Goal: Task Accomplishment & Management: Complete application form

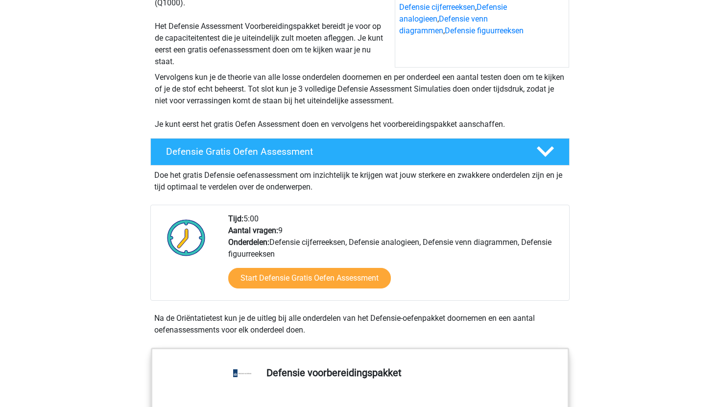
scroll to position [142, 0]
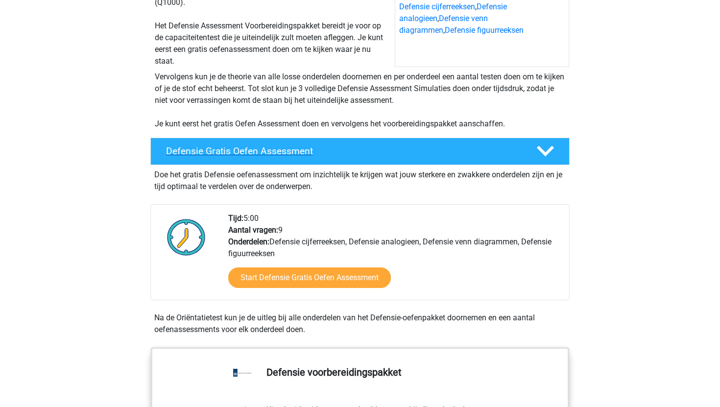
click at [328, 157] on div "Defensie Gratis Oefen Assessment" at bounding box center [359, 151] width 419 height 27
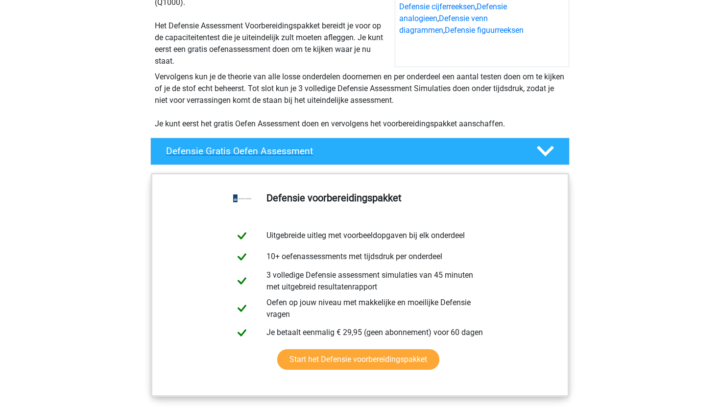
click at [328, 157] on div "Defensie Gratis Oefen Assessment" at bounding box center [359, 151] width 419 height 27
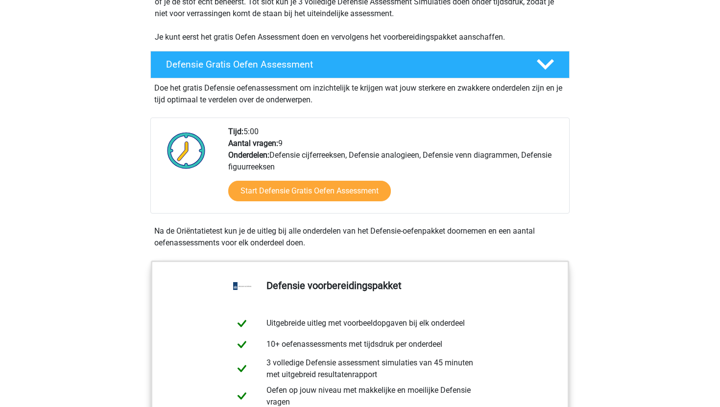
scroll to position [238, 0]
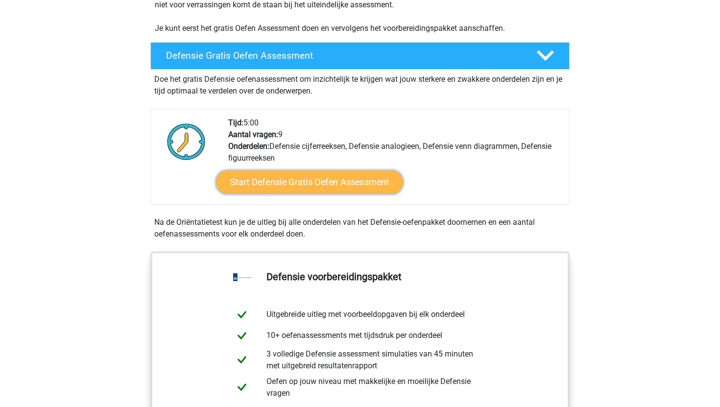
click at [329, 189] on link "Start Defensie Gratis Oefen Assessment" at bounding box center [309, 183] width 187 height 24
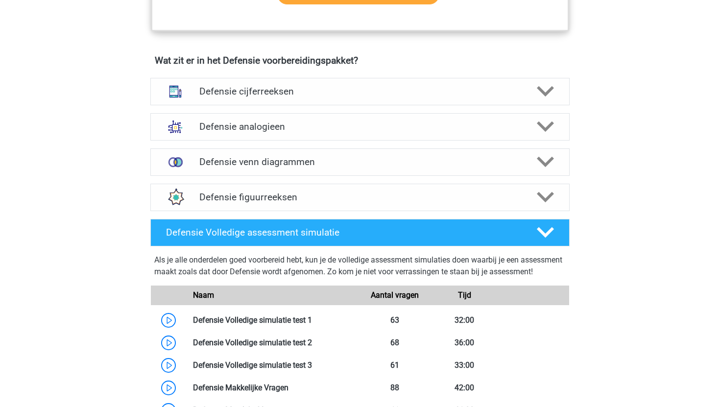
scroll to position [696, 0]
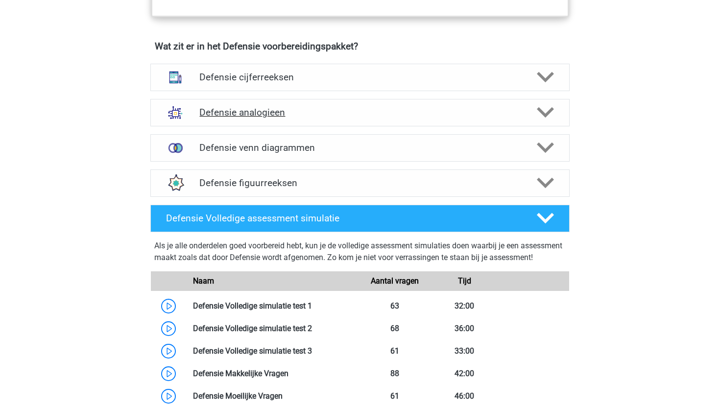
click at [258, 113] on h4 "Defensie analogieen" at bounding box center [359, 112] width 321 height 11
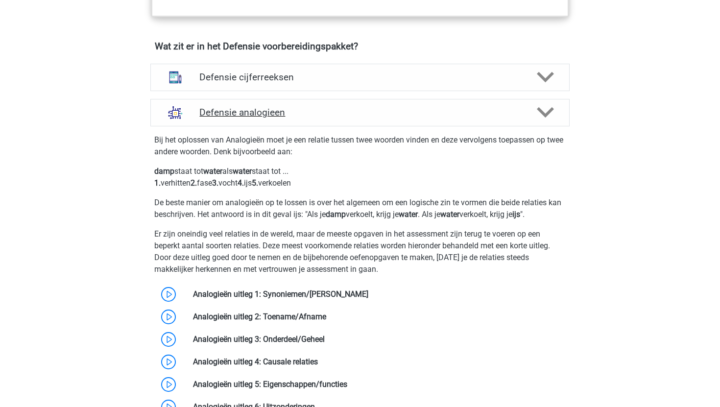
click at [281, 117] on h4 "Defensie analogieen" at bounding box center [359, 112] width 321 height 11
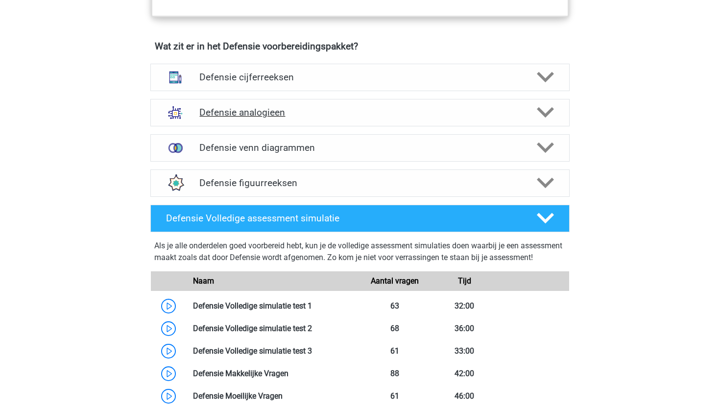
click at [281, 122] on div "Defensie analogieen" at bounding box center [359, 112] width 419 height 27
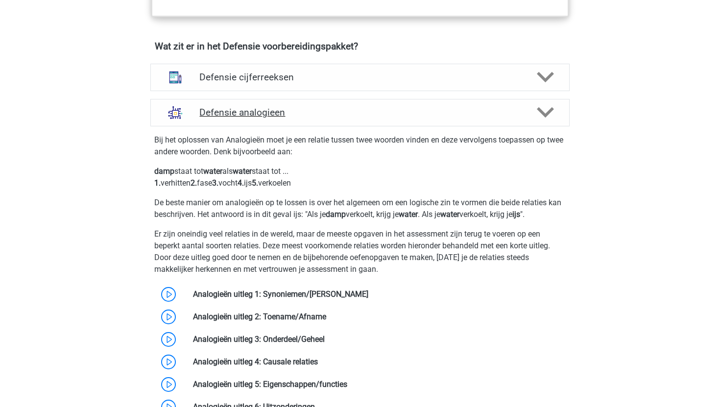
click at [281, 122] on div "Defensie analogieen" at bounding box center [359, 112] width 419 height 27
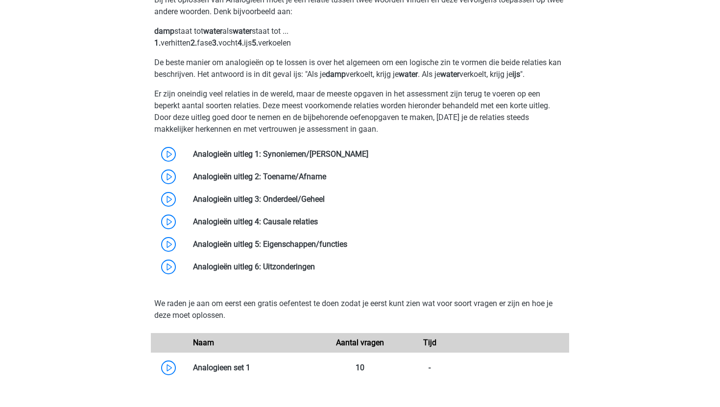
scroll to position [777, 0]
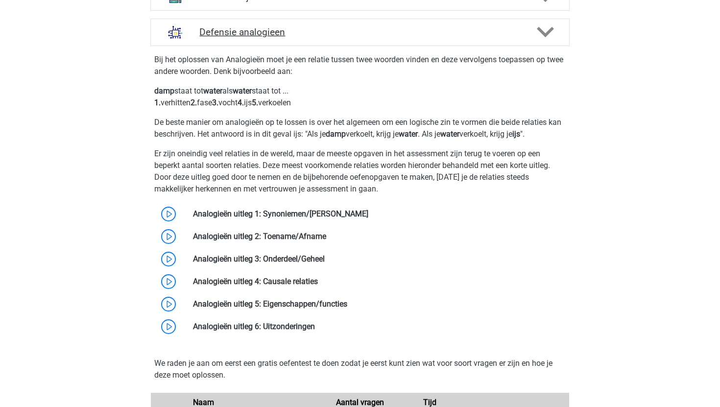
click at [315, 36] on h4 "Defensie analogieen" at bounding box center [359, 31] width 321 height 11
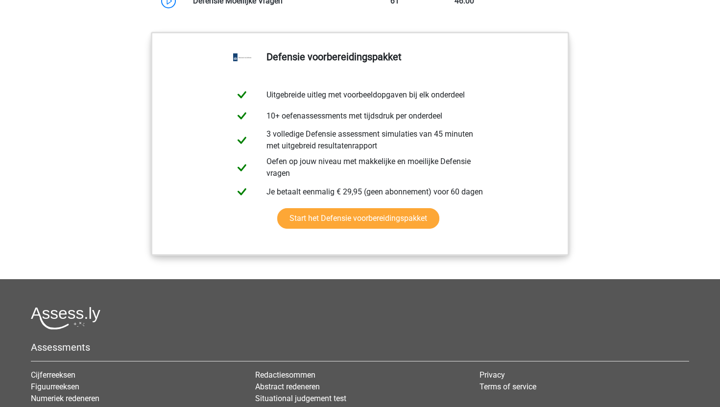
scroll to position [1098, 0]
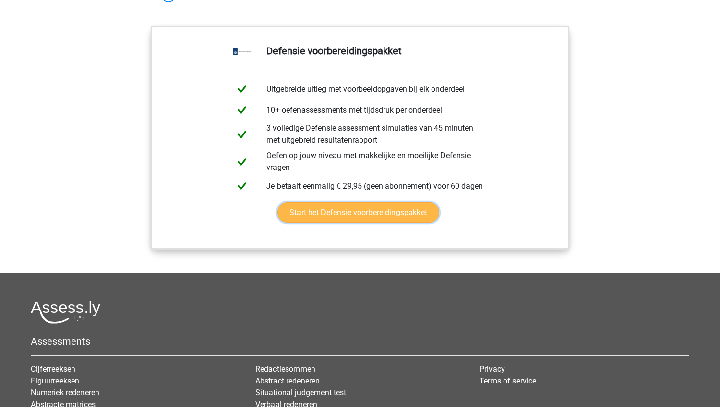
click at [329, 223] on link "Start het Defensie voorbereidingspakket" at bounding box center [358, 212] width 162 height 21
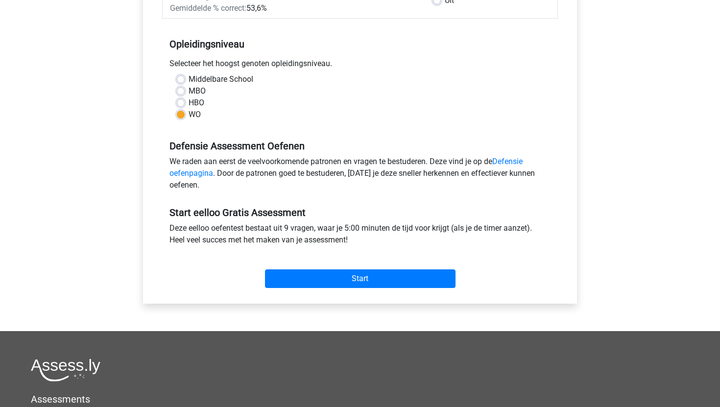
scroll to position [179, 0]
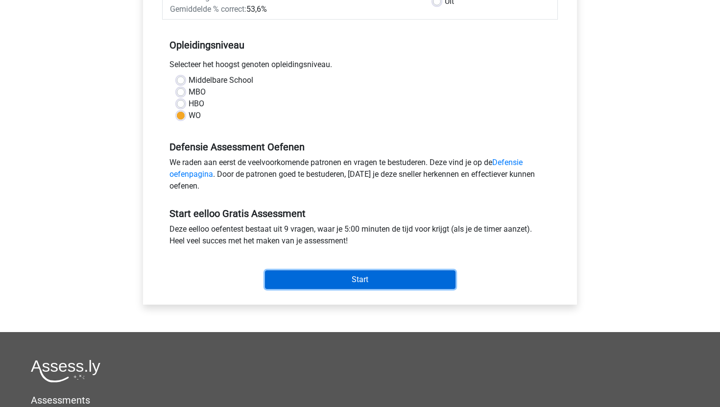
click at [352, 277] on input "Start" at bounding box center [360, 280] width 191 height 19
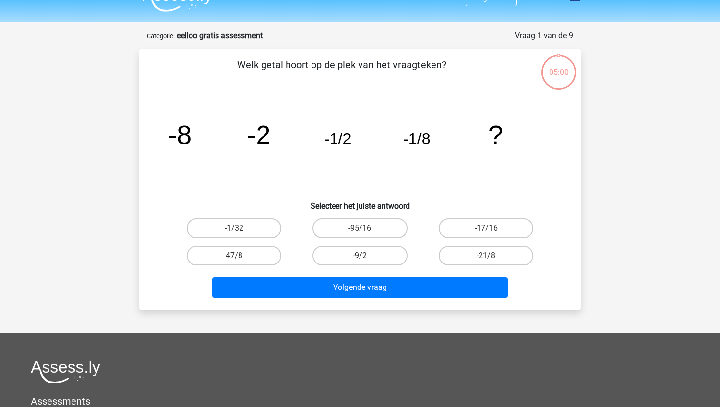
scroll to position [21, 0]
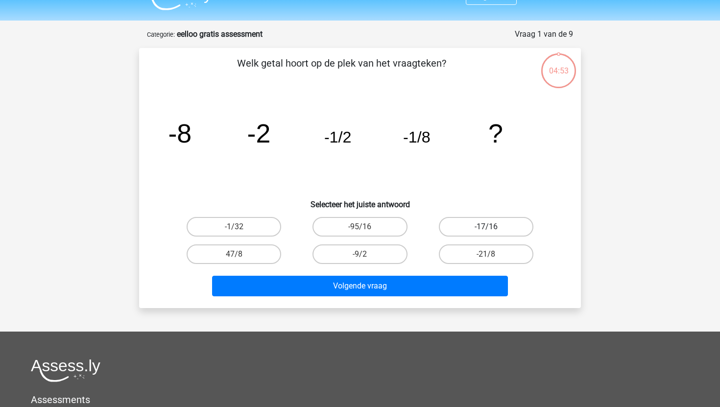
click at [491, 233] on label "-17/16" at bounding box center [486, 227] width 95 height 20
click at [491, 233] on input "-17/16" at bounding box center [489, 230] width 6 height 6
radio input "true"
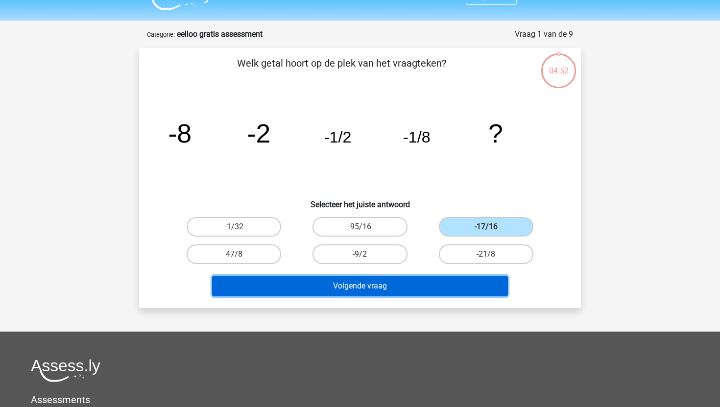
click at [480, 289] on button "Volgende vraag" at bounding box center [360, 286] width 296 height 21
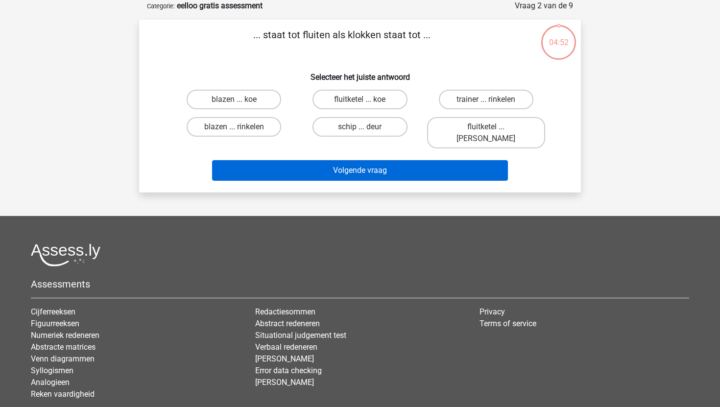
scroll to position [0, 0]
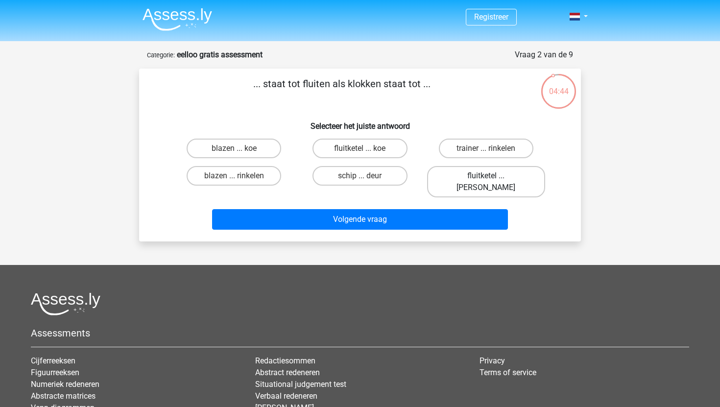
click at [515, 178] on label "fluitketel ... luiden" at bounding box center [486, 181] width 118 height 31
click at [492, 178] on input "fluitketel ... luiden" at bounding box center [489, 179] width 6 height 6
radio input "true"
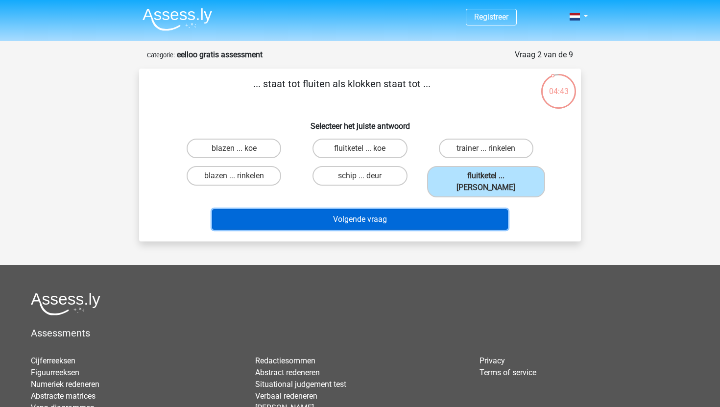
click at [443, 209] on button "Volgende vraag" at bounding box center [360, 219] width 296 height 21
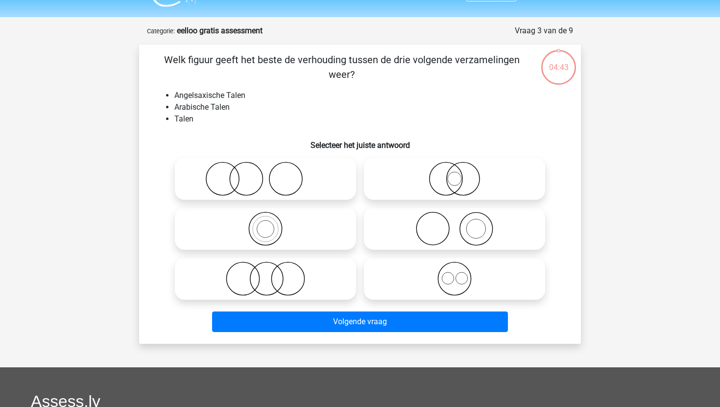
scroll to position [49, 0]
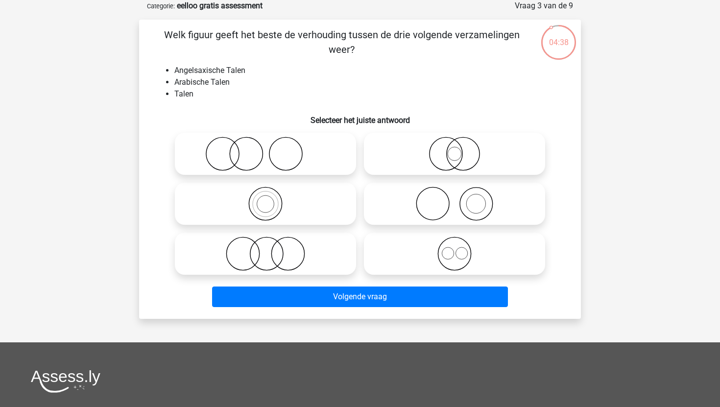
click at [462, 271] on icon at bounding box center [454, 254] width 173 height 34
click at [461, 249] on input "radio" at bounding box center [458, 246] width 6 height 6
radio input "true"
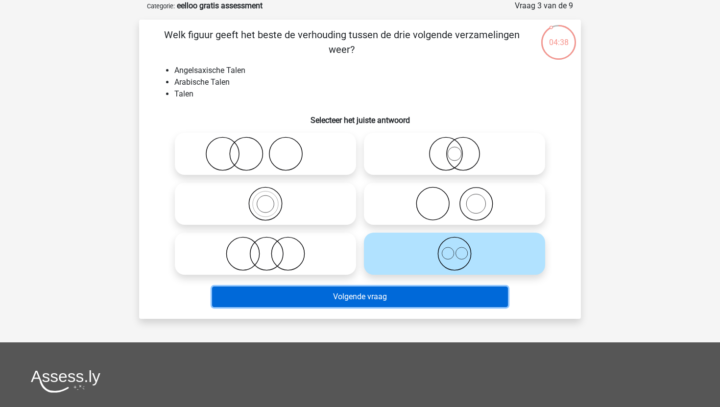
click at [463, 298] on button "Volgende vraag" at bounding box center [360, 297] width 296 height 21
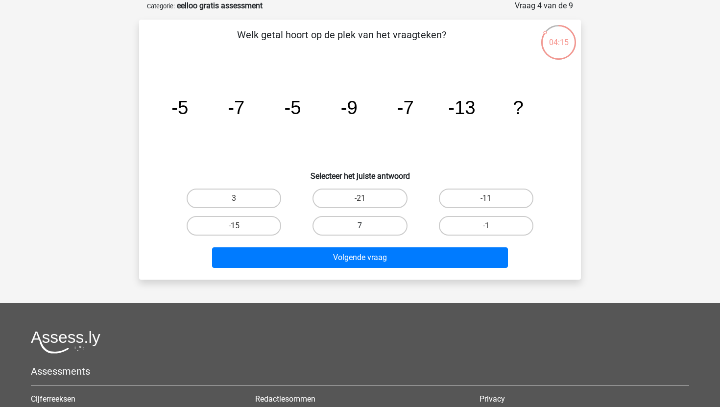
click at [382, 226] on label "7" at bounding box center [360, 226] width 95 height 20
click at [367, 226] on input "7" at bounding box center [363, 229] width 6 height 6
radio input "true"
click at [382, 228] on label "7" at bounding box center [360, 226] width 95 height 20
click at [367, 228] on input "7" at bounding box center [363, 229] width 6 height 6
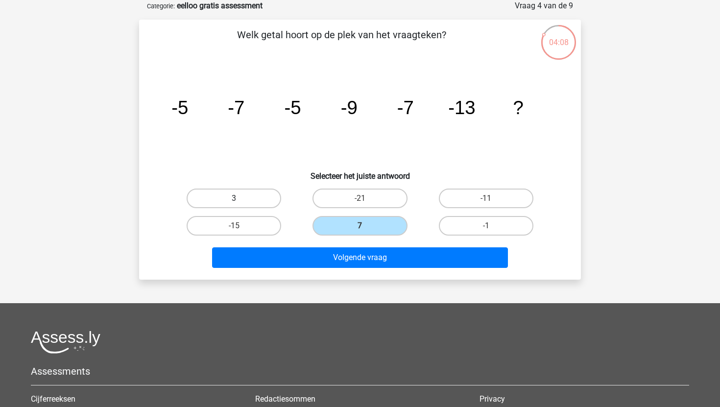
click at [257, 199] on label "3" at bounding box center [234, 199] width 95 height 20
click at [241, 199] on input "3" at bounding box center [237, 201] width 6 height 6
radio input "true"
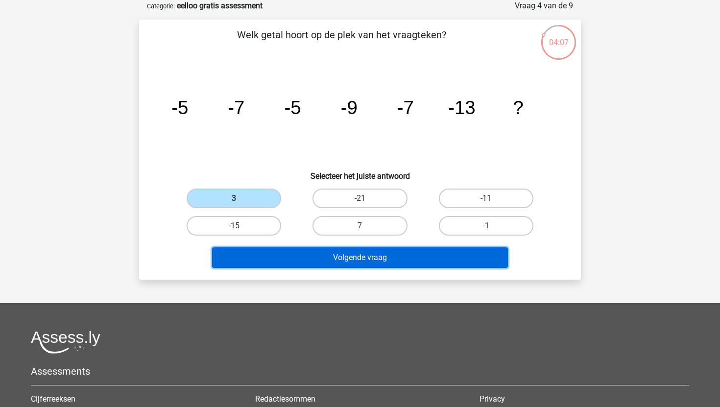
click at [323, 251] on button "Volgende vraag" at bounding box center [360, 257] width 296 height 21
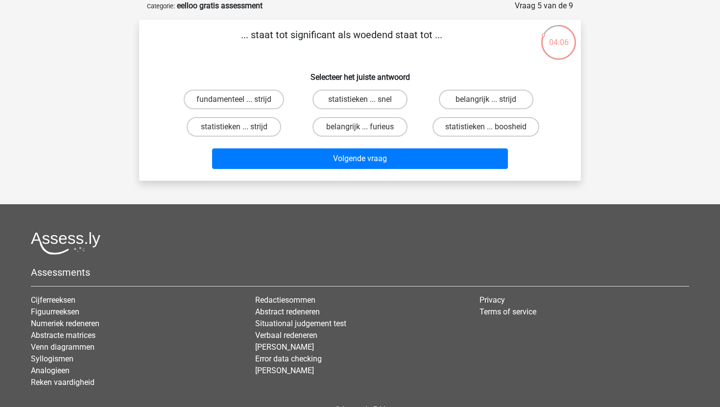
scroll to position [0, 0]
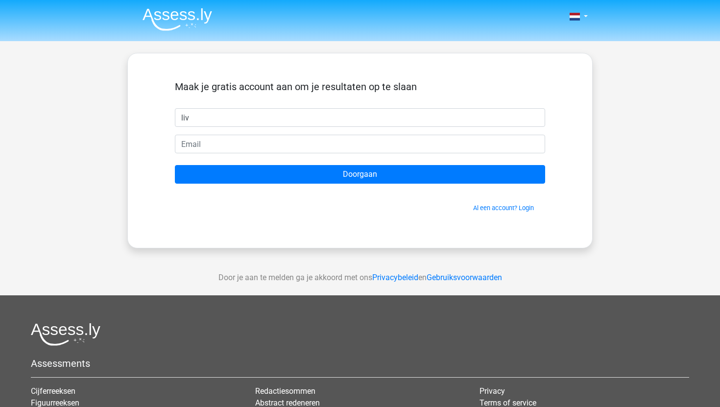
type input "liv"
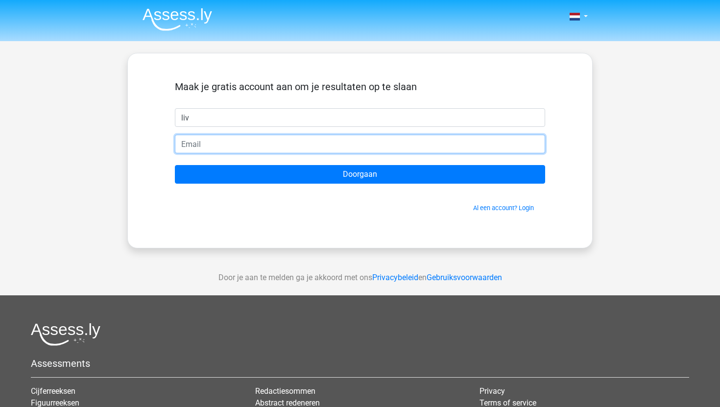
click at [331, 135] on input "email" at bounding box center [360, 144] width 370 height 19
type input "[EMAIL_ADDRESS][DOMAIN_NAME]"
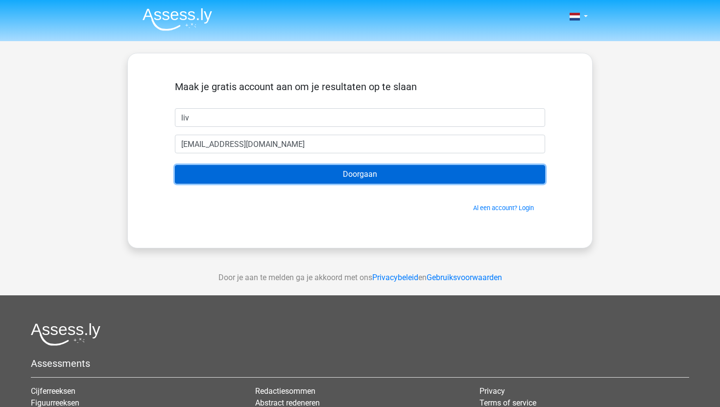
click at [303, 173] on input "Doorgaan" at bounding box center [360, 174] width 370 height 19
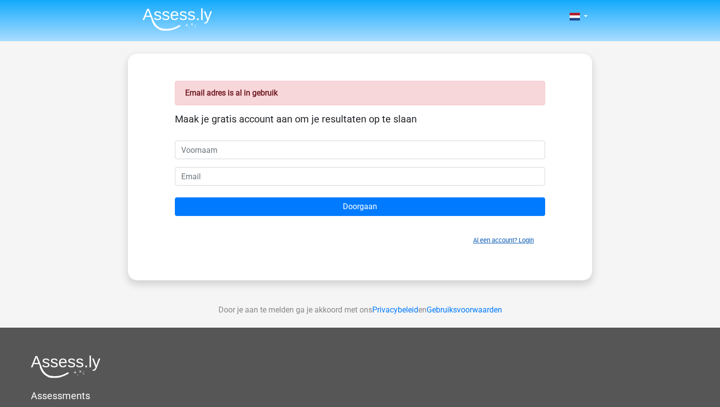
click at [505, 240] on link "Al een account? Login" at bounding box center [503, 240] width 61 height 7
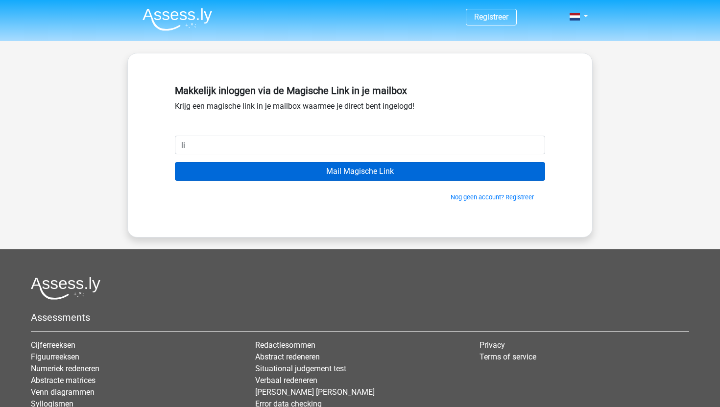
type input "[EMAIL_ADDRESS][DOMAIN_NAME]"
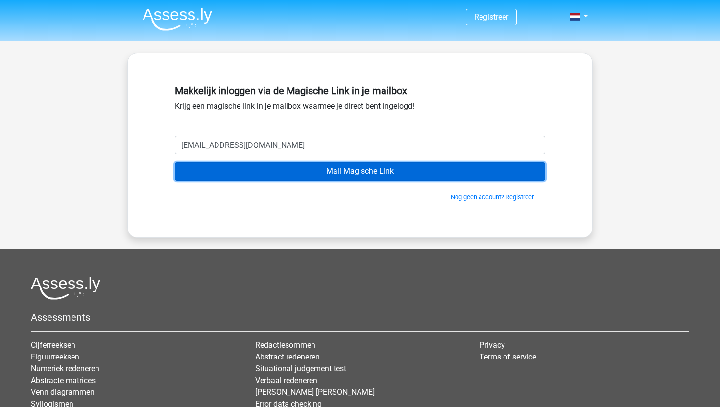
click at [312, 176] on input "Mail Magische Link" at bounding box center [360, 171] width 370 height 19
